Goal: Task Accomplishment & Management: Complete application form

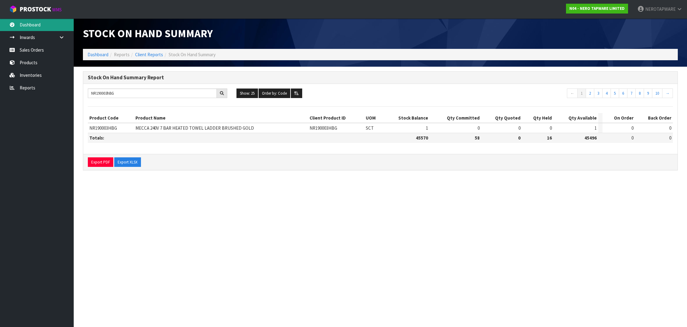
type input "NR190003hBG"
click at [25, 26] on link "Dashboard" at bounding box center [37, 24] width 74 height 13
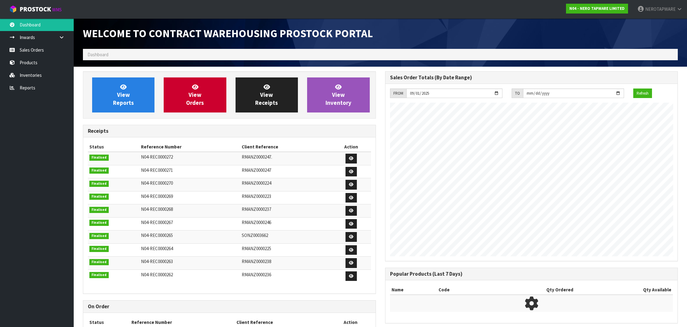
scroll to position [339, 302]
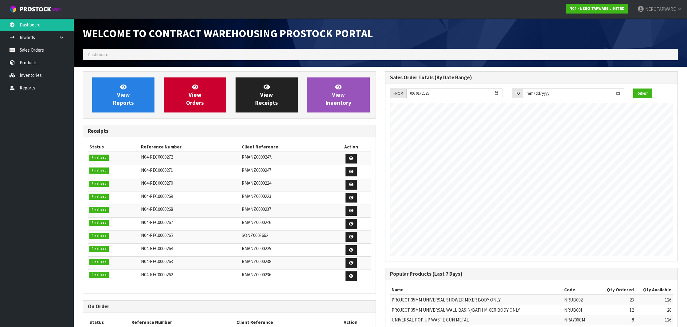
click at [112, 54] on ol "Dashboard" at bounding box center [380, 54] width 595 height 11
click at [119, 54] on ol "Dashboard" at bounding box center [380, 54] width 595 height 11
click at [115, 54] on ol "Dashboard" at bounding box center [380, 54] width 595 height 11
click at [39, 52] on link "Sales Orders" at bounding box center [37, 50] width 74 height 13
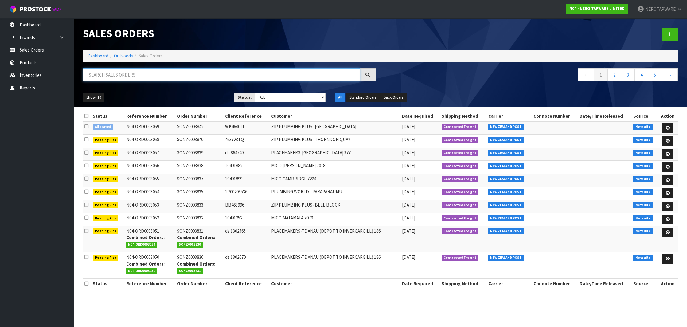
click at [128, 71] on input "text" at bounding box center [221, 74] width 277 height 13
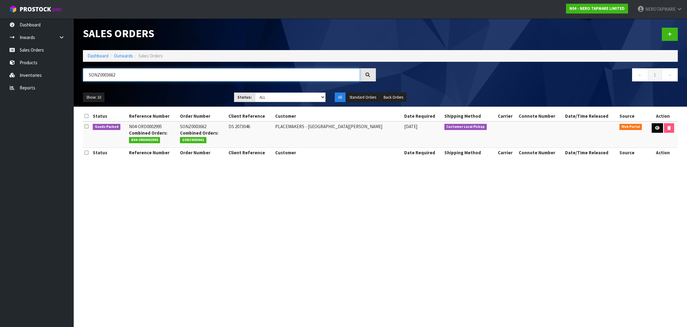
type input "SONZ0003662"
click at [656, 127] on icon at bounding box center [658, 128] width 5 height 4
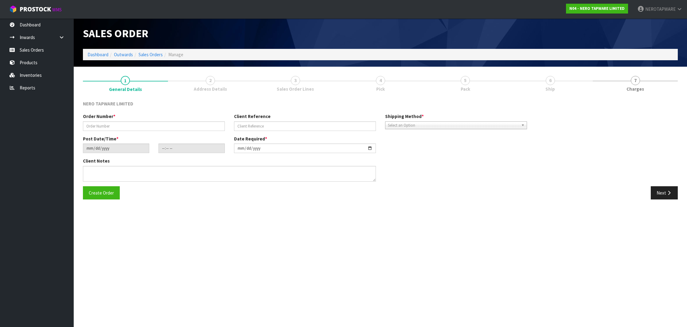
type input "SONZ0003662"
type input "DS 2073046"
type input "2025-09-24"
type input "12:07:00.000"
type input "2025-09-24"
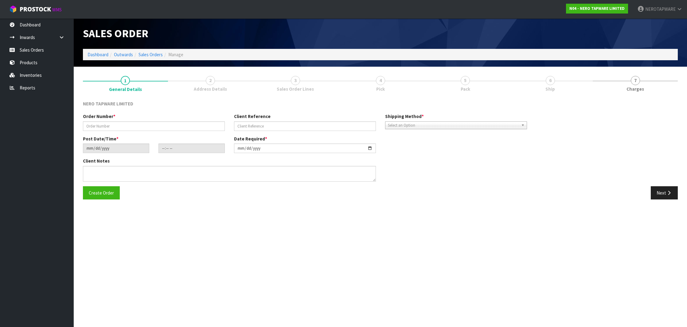
type textarea "PICK UP TOGETHER WITH SONZ0003661 25/09"
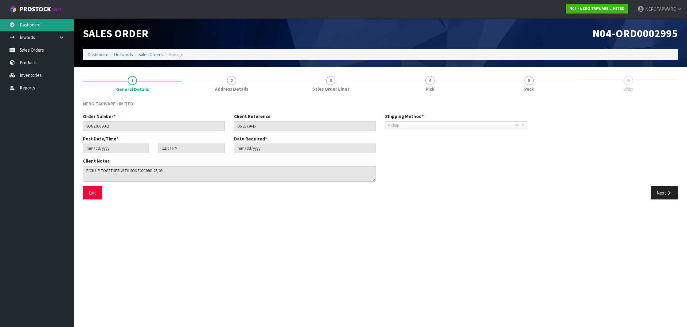
click at [28, 26] on link "Dashboard" at bounding box center [37, 24] width 74 height 13
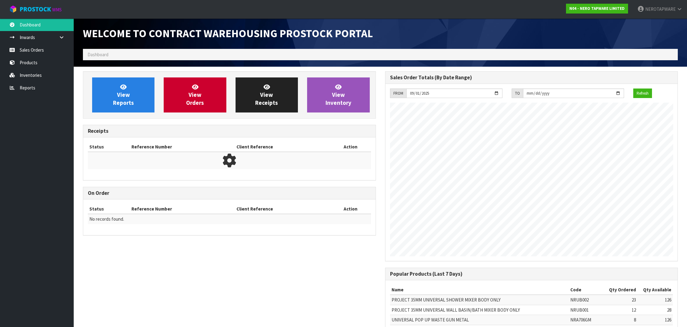
scroll to position [339, 302]
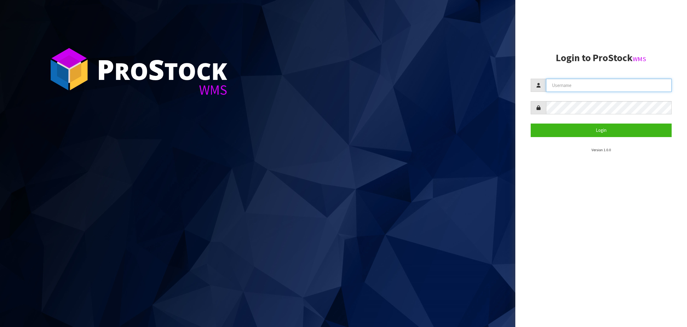
type input "NEROTAPWARE"
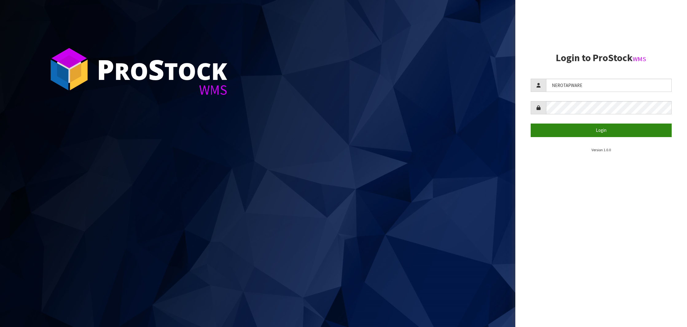
click at [589, 126] on button "Login" at bounding box center [601, 130] width 141 height 13
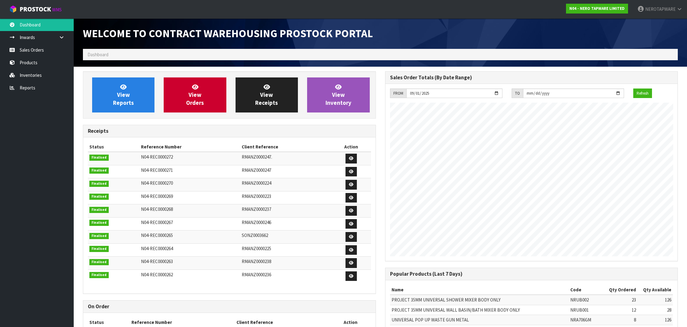
scroll to position [339, 302]
click at [26, 50] on link "Sales Orders" at bounding box center [37, 50] width 74 height 13
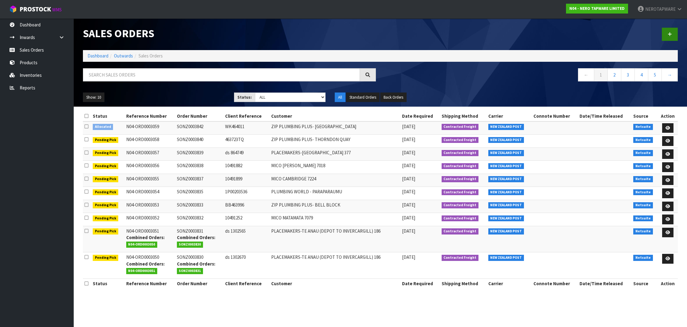
click at [671, 37] on link at bounding box center [670, 34] width 16 height 13
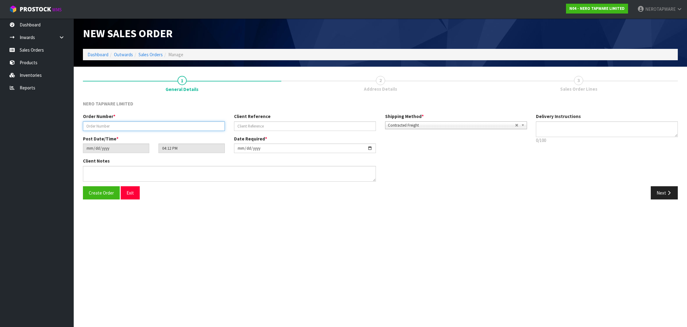
click at [117, 124] on input "text" at bounding box center [154, 126] width 142 height 10
type input "SONZ0003772"
click at [274, 123] on input "text" at bounding box center [305, 126] width 142 height 10
click at [132, 193] on button "Exit" at bounding box center [130, 192] width 19 height 13
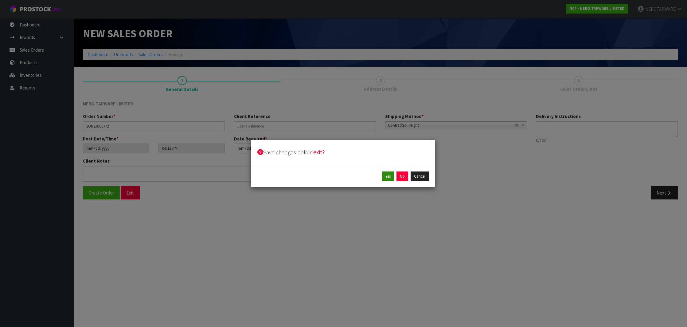
click at [389, 178] on button "Yes" at bounding box center [388, 176] width 12 height 10
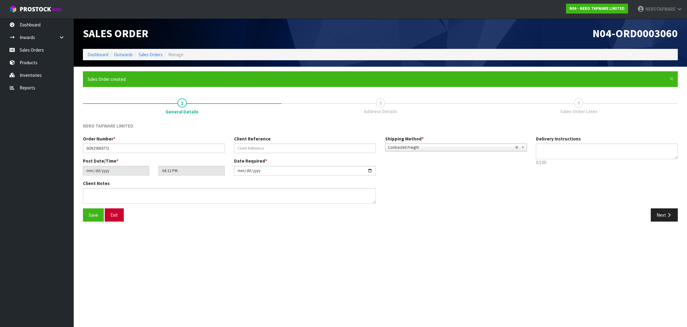
click at [117, 217] on button "Exit" at bounding box center [114, 214] width 19 height 13
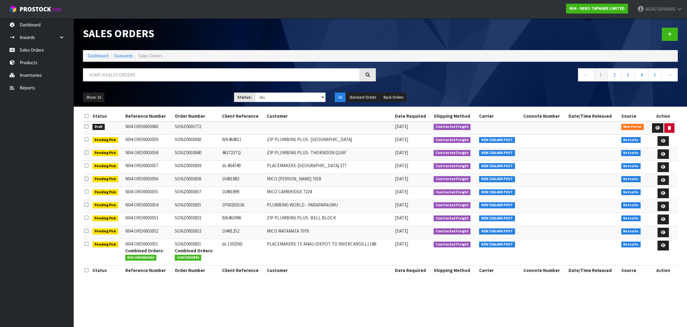
click at [668, 127] on icon "button" at bounding box center [669, 128] width 3 height 4
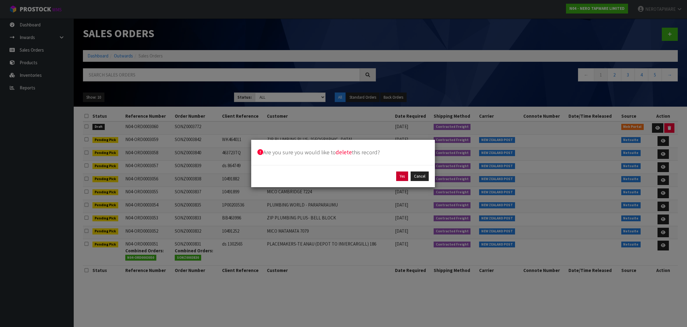
click at [403, 177] on button "Yes" at bounding box center [402, 176] width 12 height 10
